Goal: Book appointment/travel/reservation

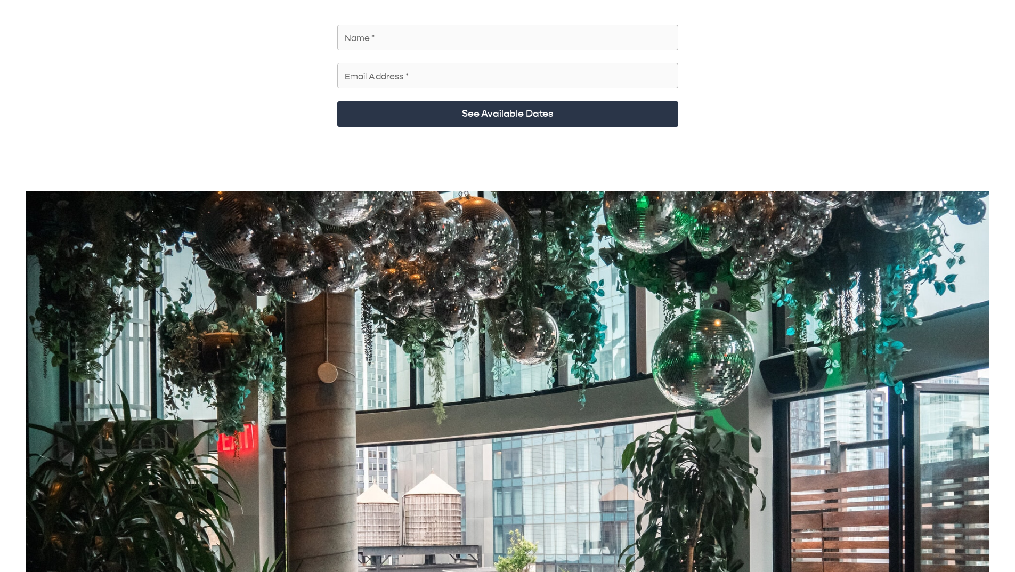
scroll to position [53, 0]
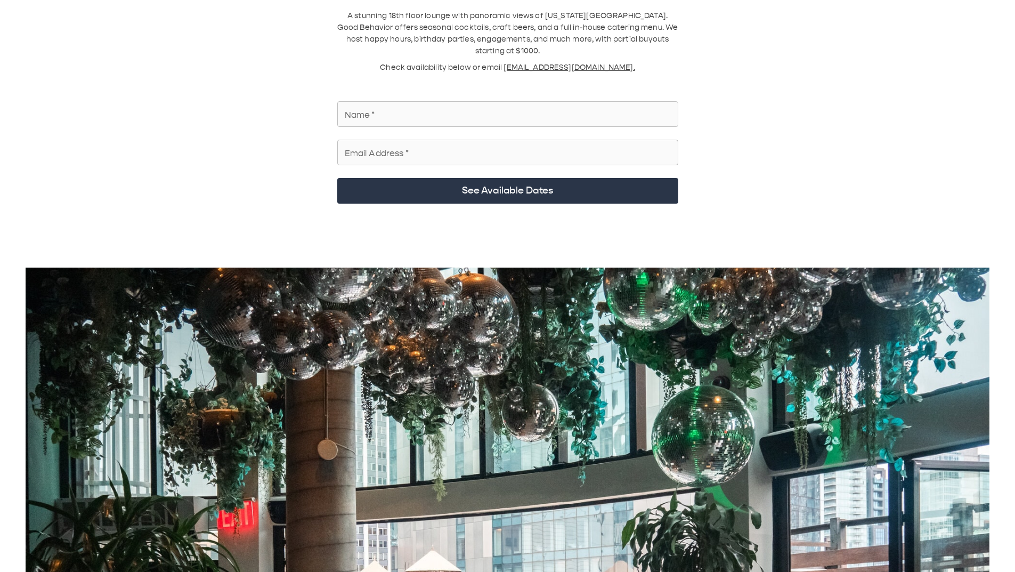
click at [411, 79] on input "Name   *" at bounding box center [507, 114] width 341 height 30
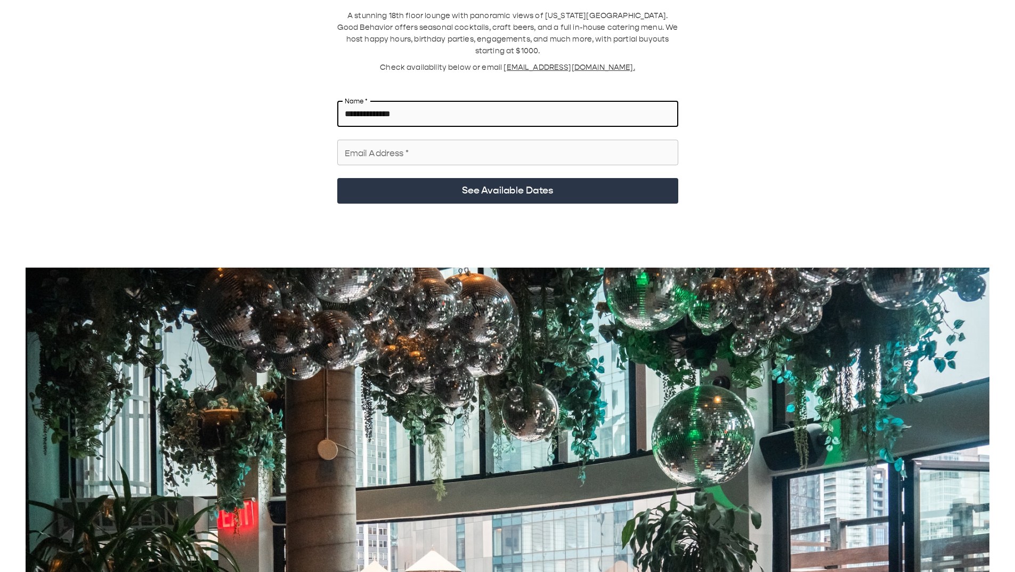
type input "**********"
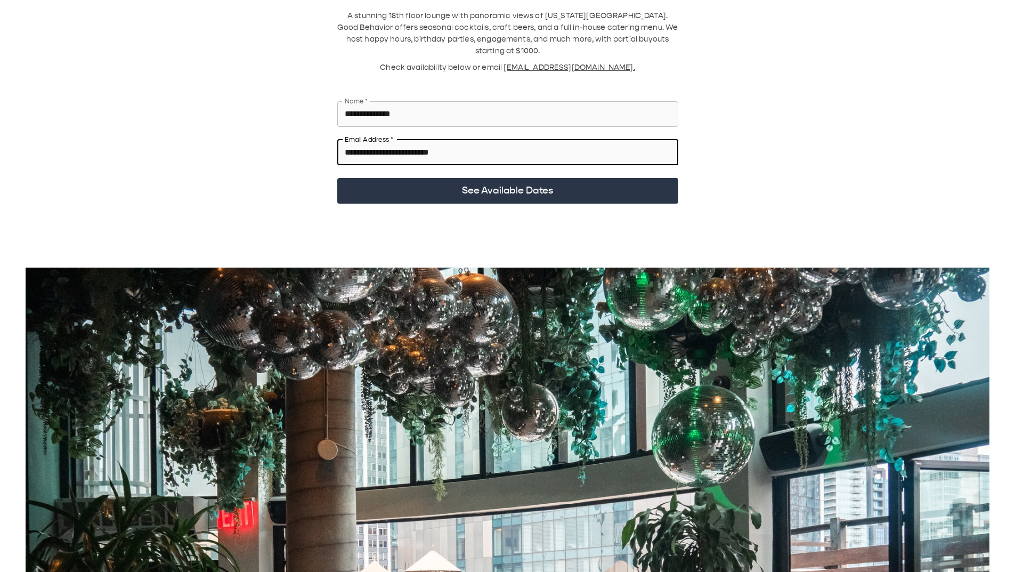
type input "**********"
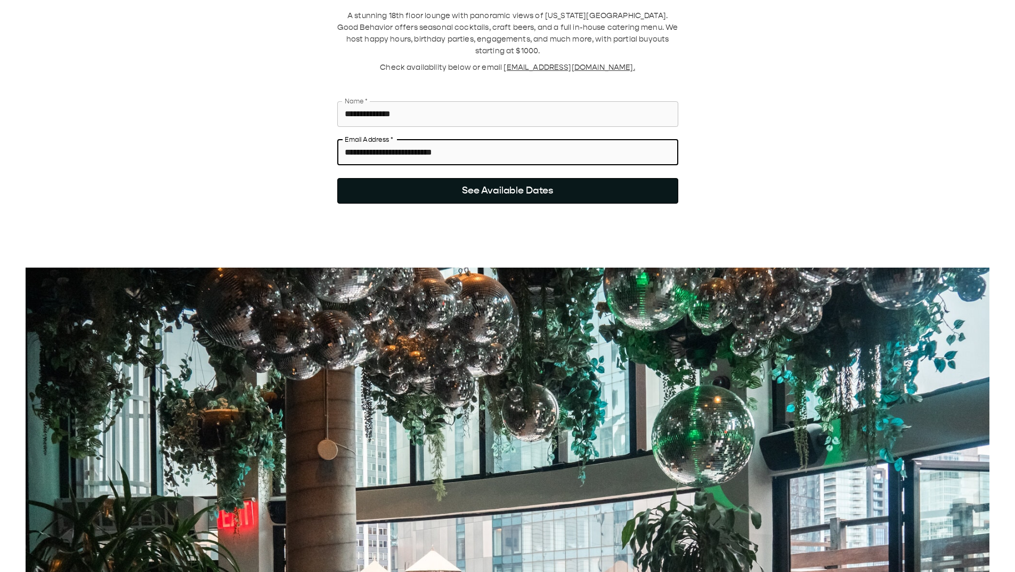
click at [465, 79] on button "See Available Dates" at bounding box center [507, 191] width 341 height 26
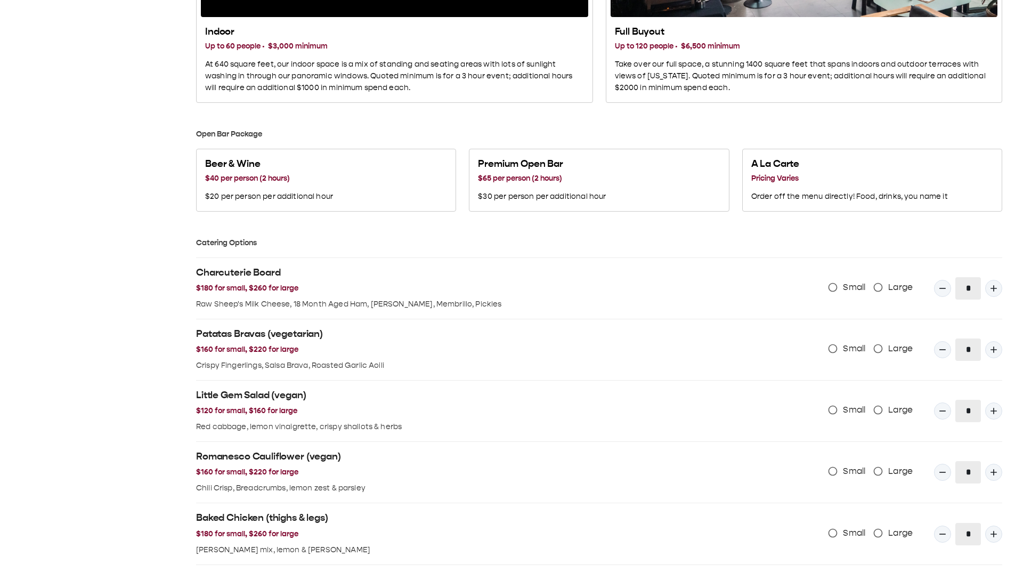
scroll to position [746, 0]
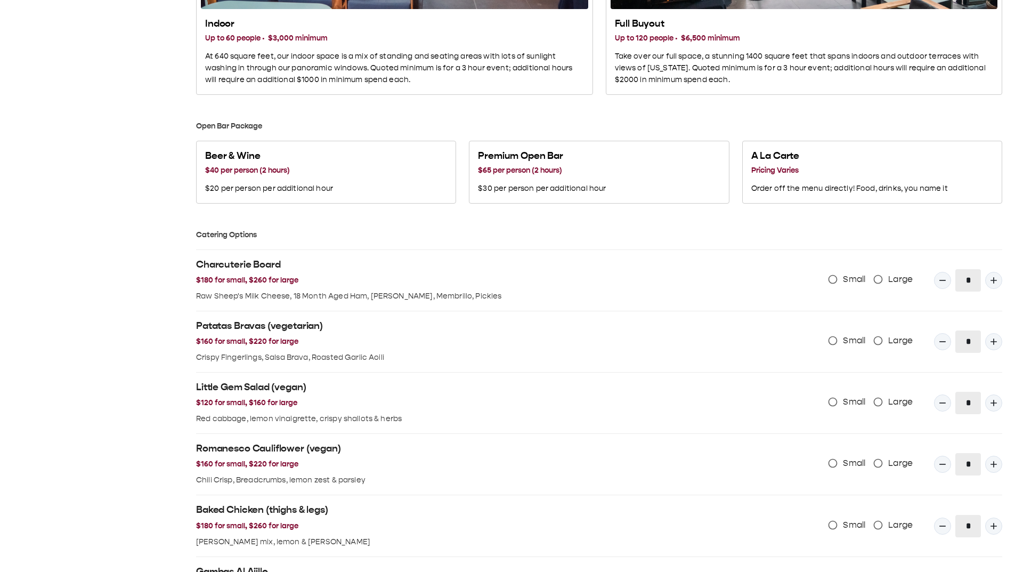
click at [110, 79] on div "[DATE] S M T W T F S 31 1 2 3 4 5 6 7 8 9 10 11 12 13 14 15 16 17 18 19 20 21 2…" at bounding box center [98, 82] width 171 height 1539
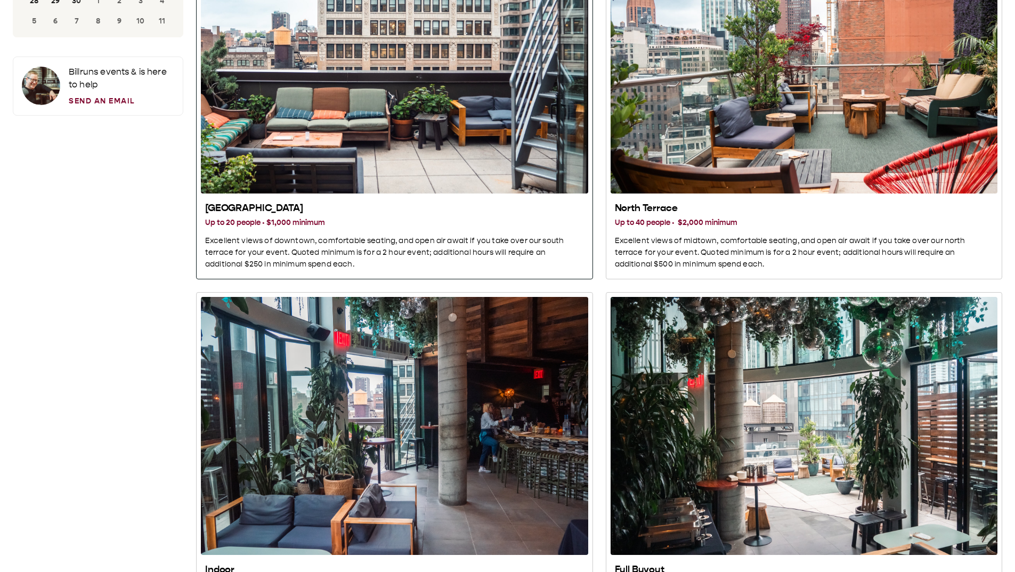
scroll to position [213, 0]
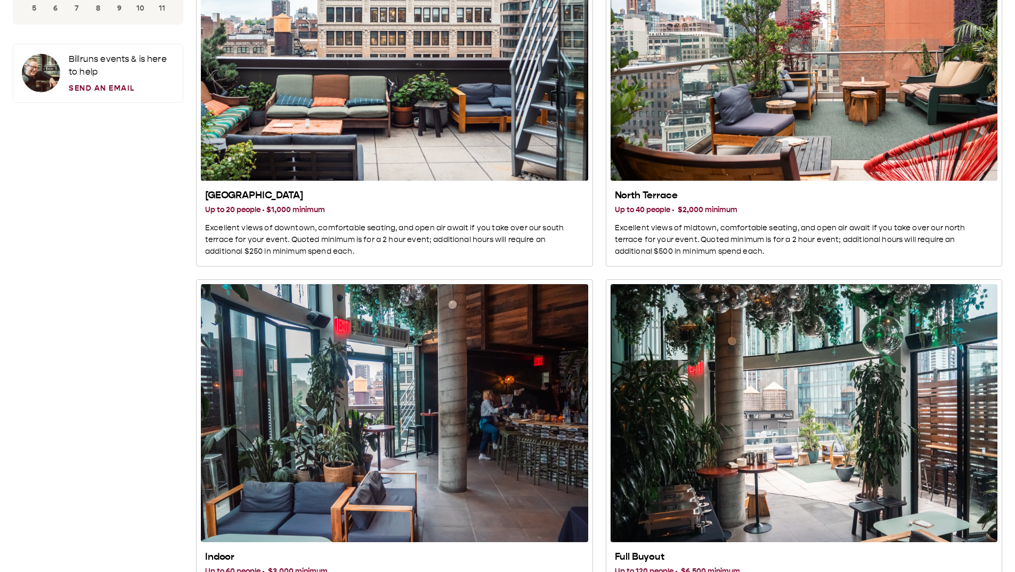
drag, startPoint x: 156, startPoint y: 304, endPoint x: 154, endPoint y: 299, distance: 6.0
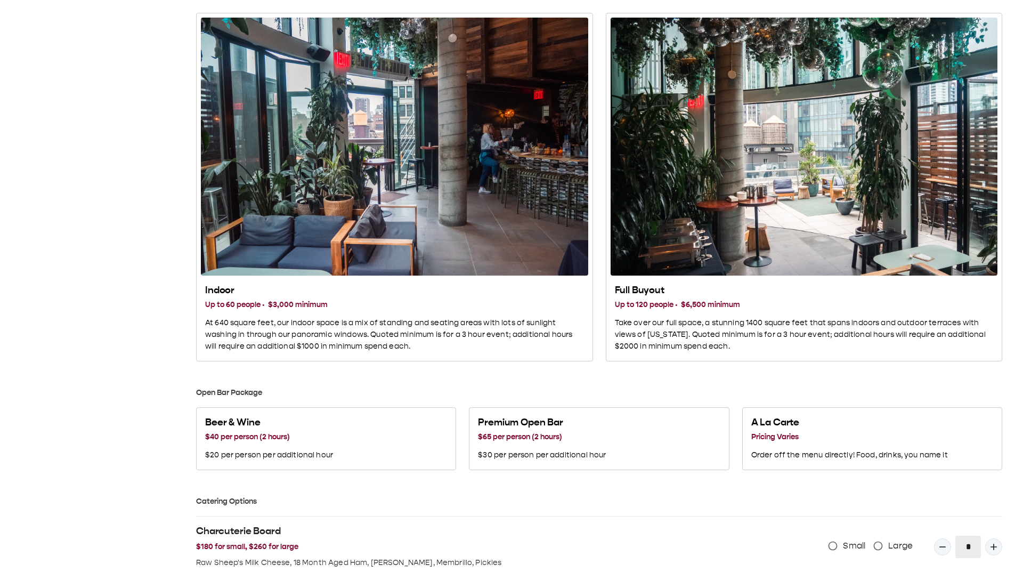
click at [154, 79] on div "[DATE] S M T W T F S 31 1 2 3 4 5 6 7 8 9 10 11 12 13 14 15 16 17 18 19 20 21 2…" at bounding box center [98, 349] width 171 height 1539
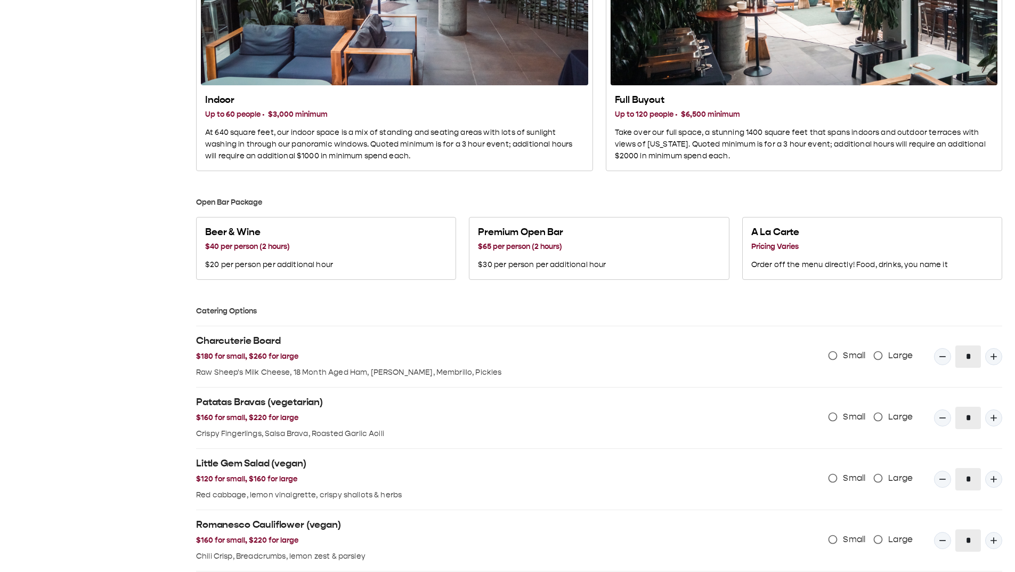
scroll to position [746, 0]
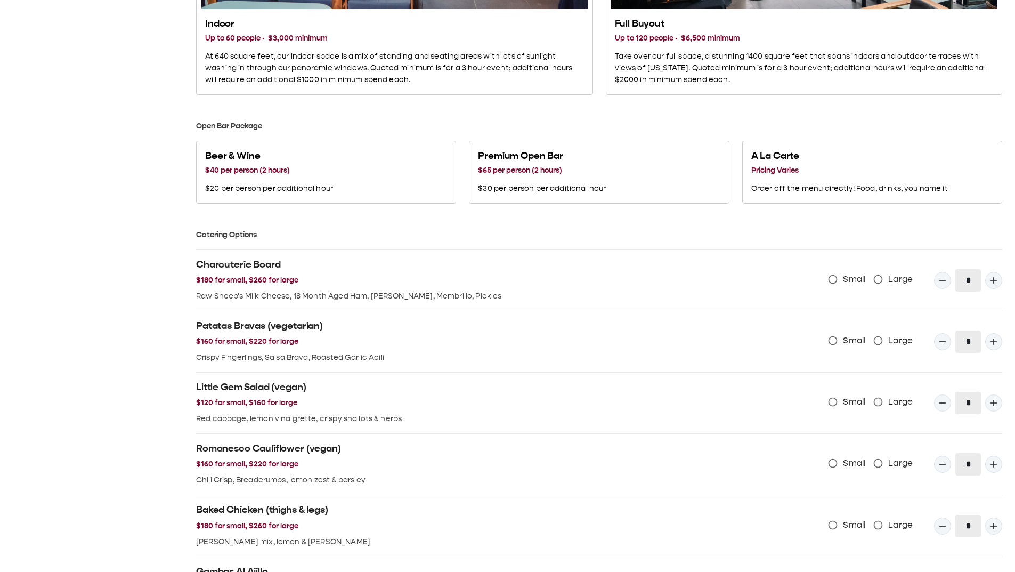
click at [140, 79] on div "[DATE] S M T W T F S 31 1 2 3 4 5 6 7 8 9 10 11 12 13 14 15 16 17 18 19 20 21 2…" at bounding box center [98, 82] width 171 height 1539
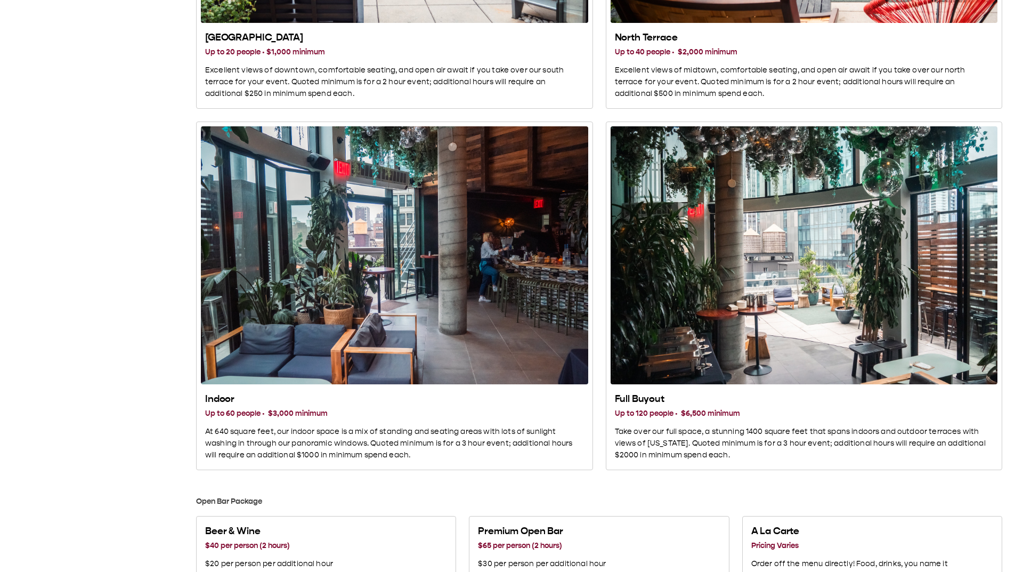
scroll to position [426, 0]
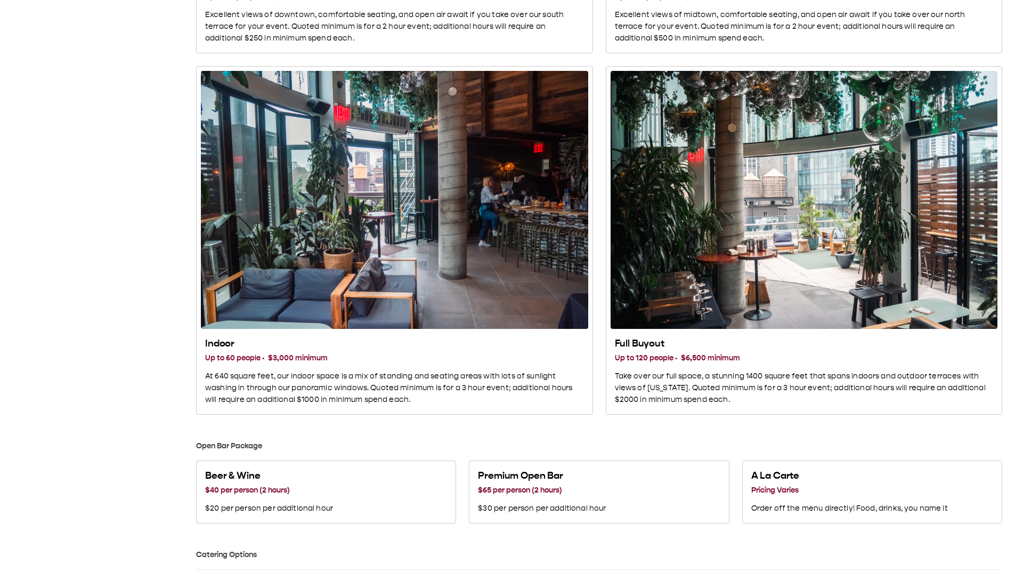
click at [102, 79] on div "[DATE] S M T W T F S 31 1 2 3 4 5 6 7 8 9 10 11 12 13 14 15 16 17 18 19 20 21 2…" at bounding box center [98, 402] width 171 height 1539
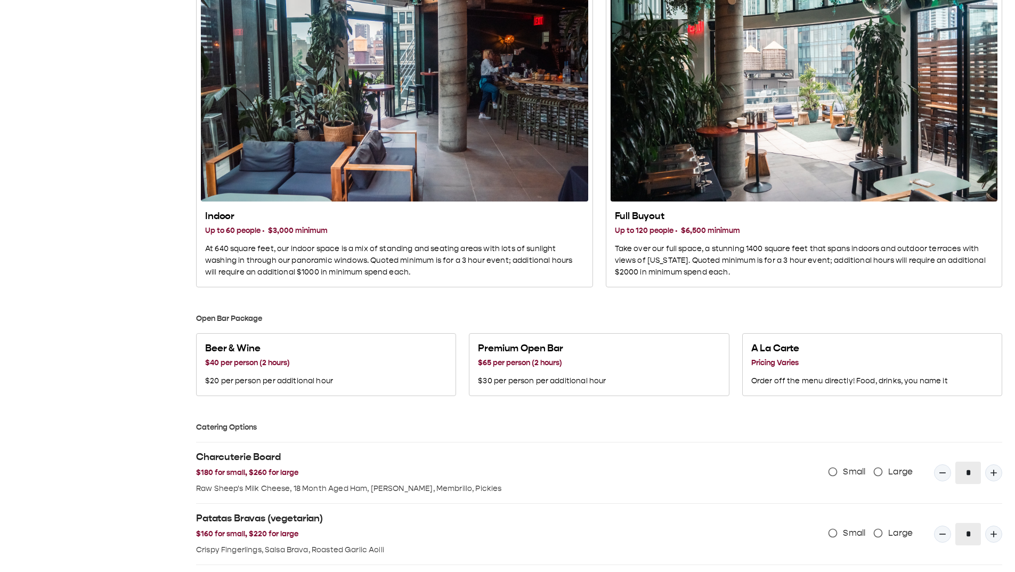
scroll to position [586, 0]
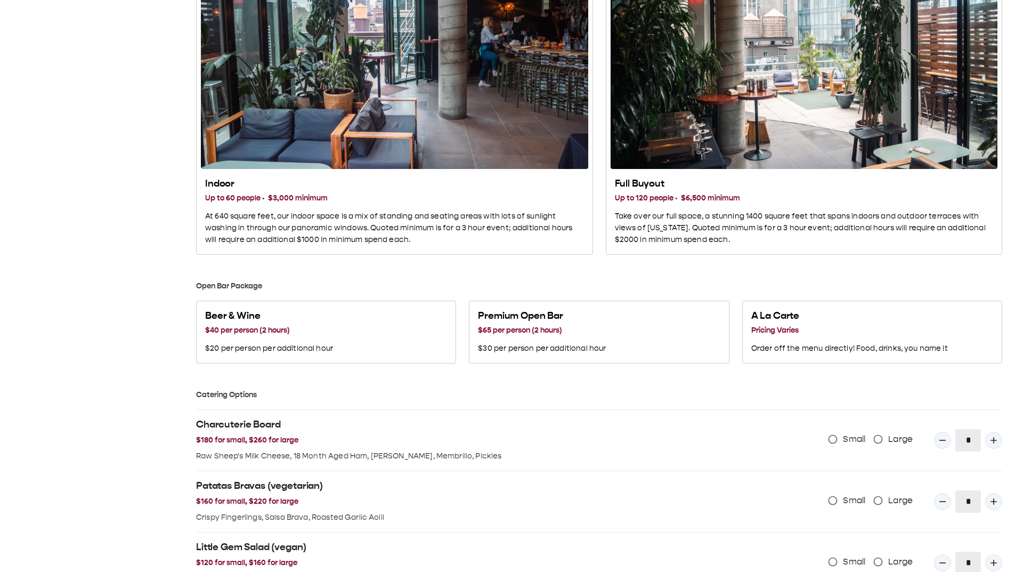
click at [11, 79] on div "Let’s get your event planned Download events guide [DATE] S M T W T F S 31 1 2 …" at bounding box center [507, 219] width 1015 height 1586
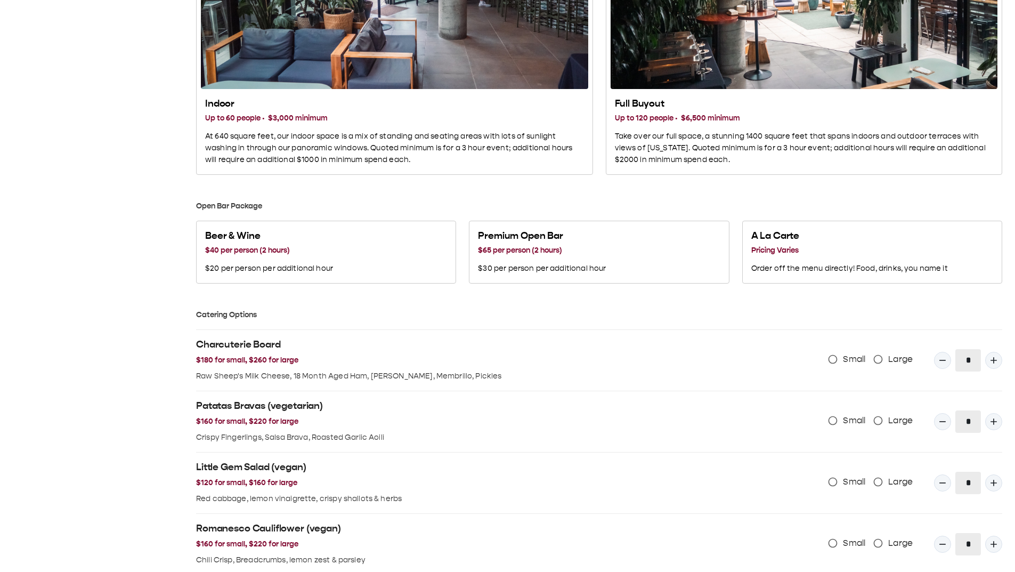
scroll to position [693, 0]
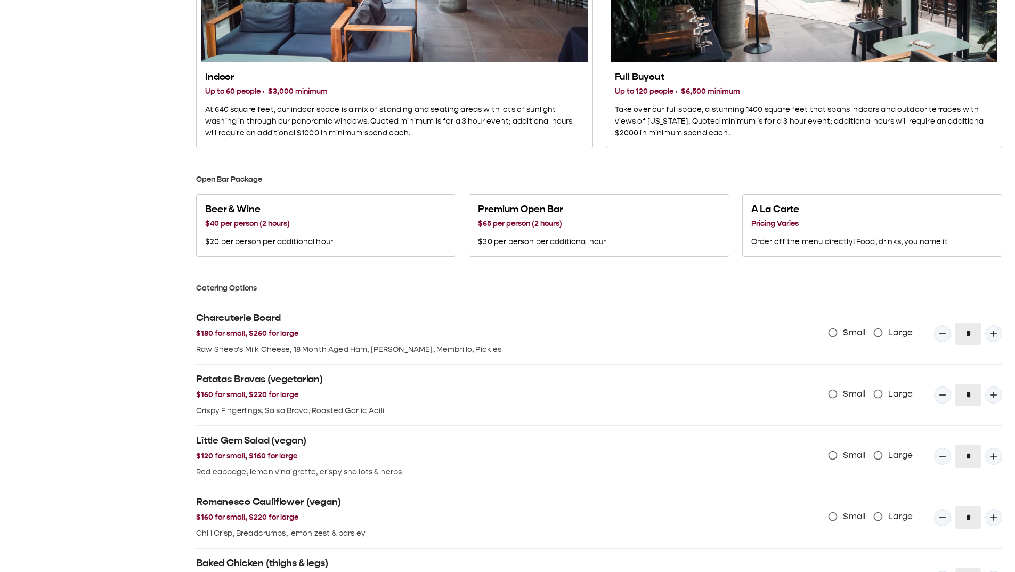
click at [77, 79] on div "[DATE] S M T W T F S 31 1 2 3 4 5 6 7 8 9 10 11 12 13 14 15 16 17 18 19 20 21 2…" at bounding box center [98, 136] width 171 height 1539
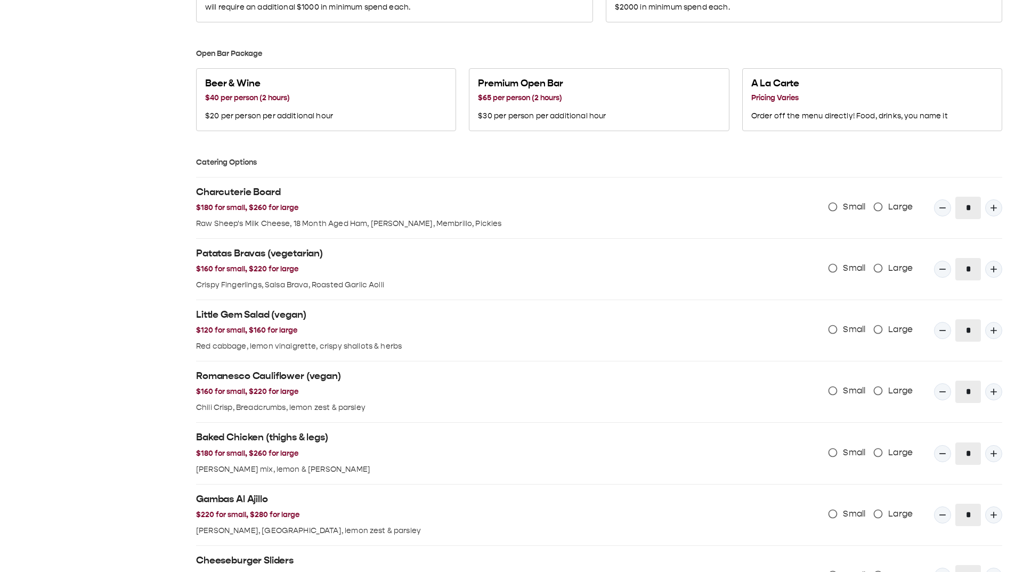
scroll to position [746, 0]
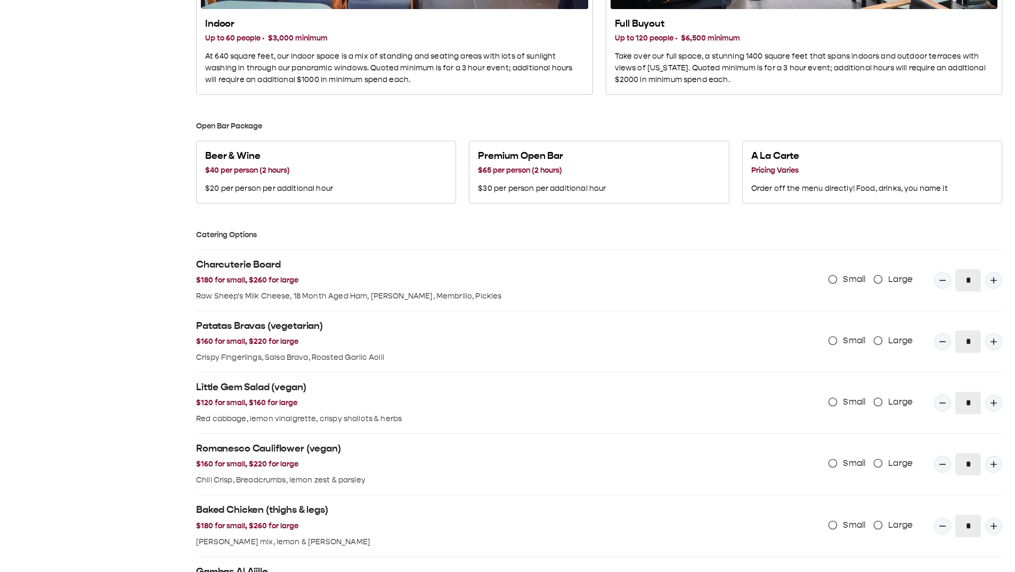
click at [148, 79] on div "[DATE] S M T W T F S 31 1 2 3 4 5 6 7 8 9 10 11 12 13 14 15 16 17 18 19 20 21 2…" at bounding box center [98, 82] width 171 height 1539
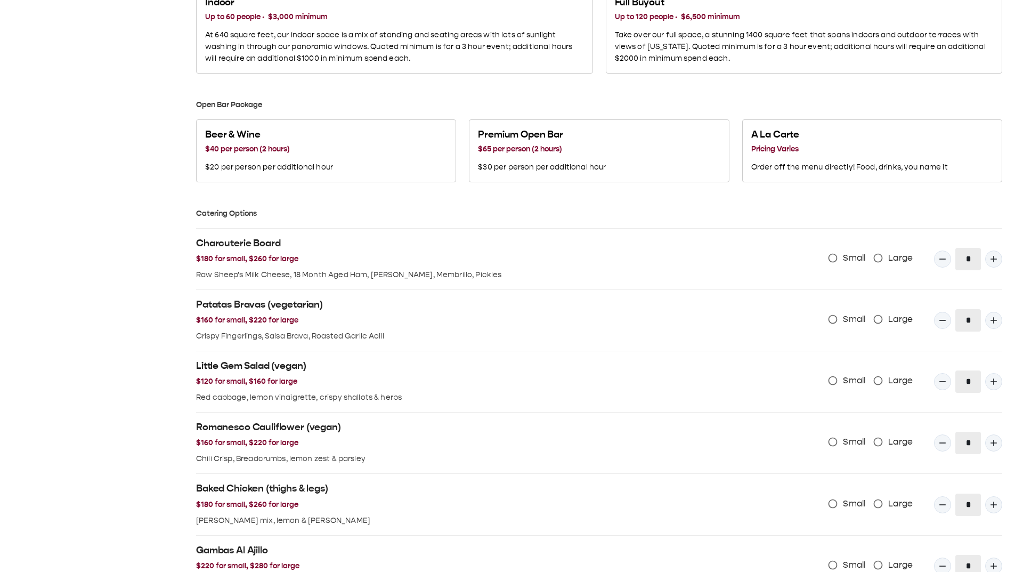
scroll to position [853, 0]
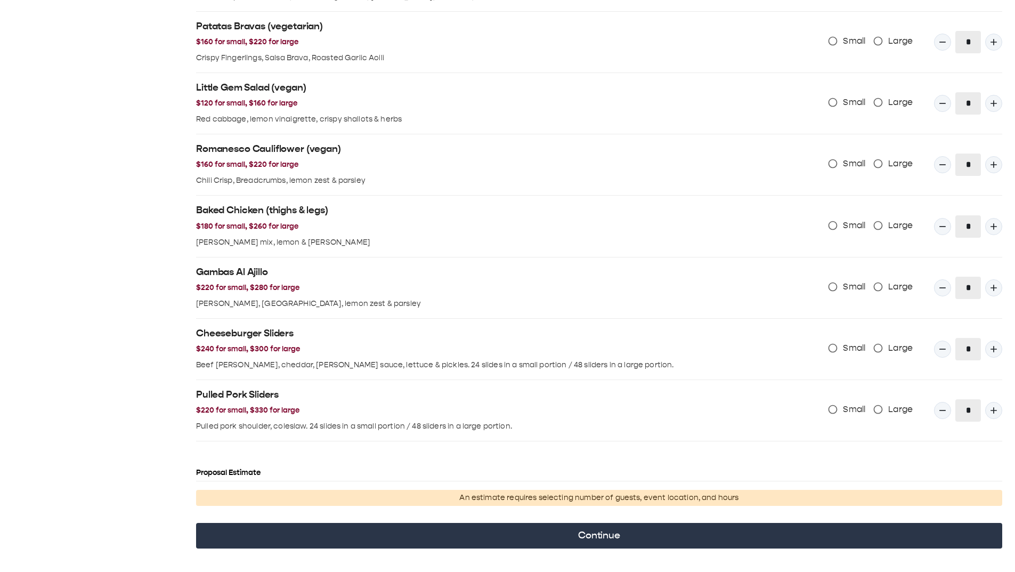
scroll to position [1078, 0]
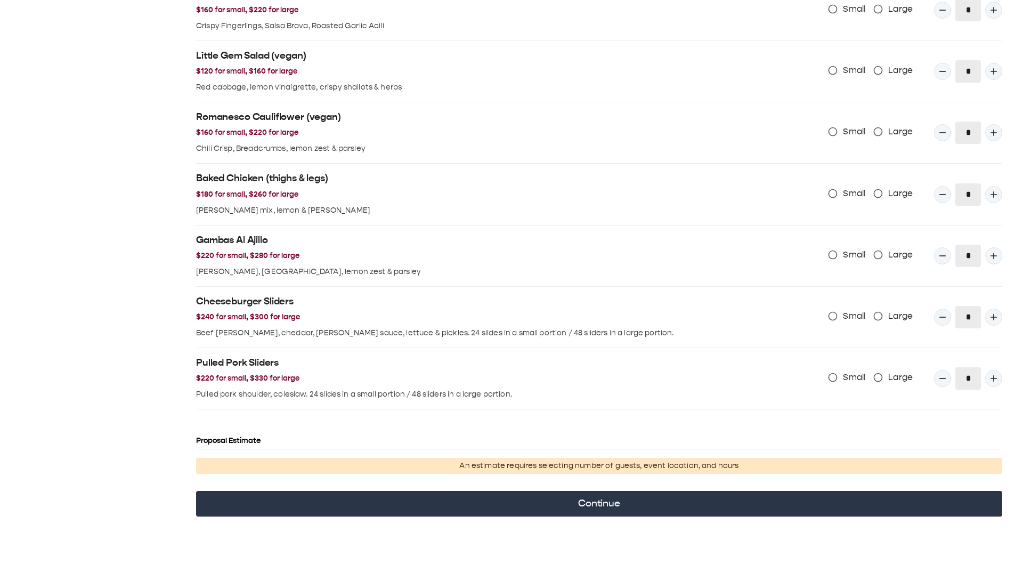
drag, startPoint x: 36, startPoint y: 204, endPoint x: 80, endPoint y: 145, distance: 73.6
